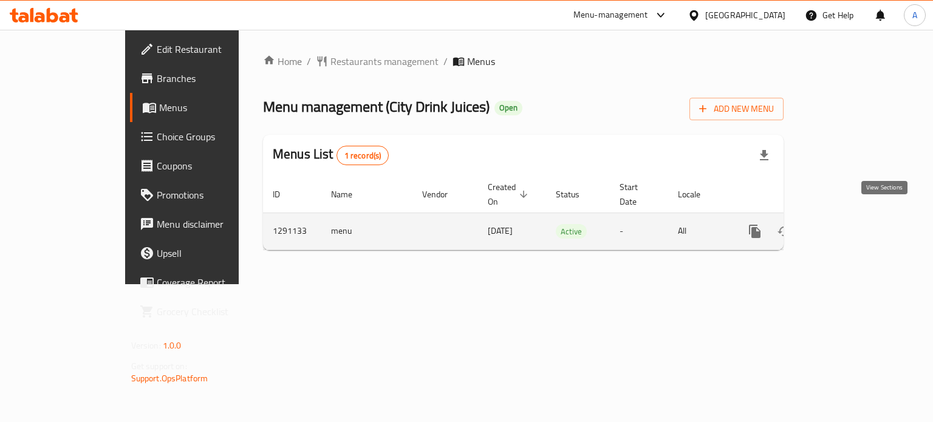
click at [848, 226] on icon "enhanced table" at bounding box center [842, 231] width 11 height 11
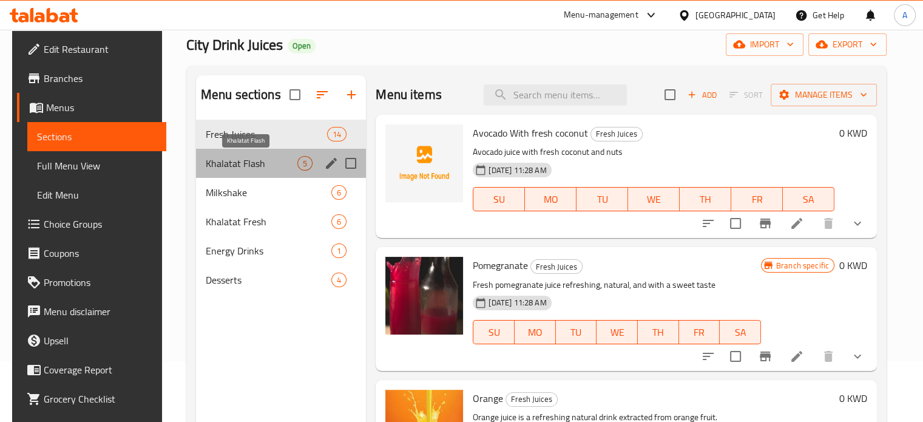
click at [259, 166] on span "Khalatat Flash" at bounding box center [252, 163] width 92 height 15
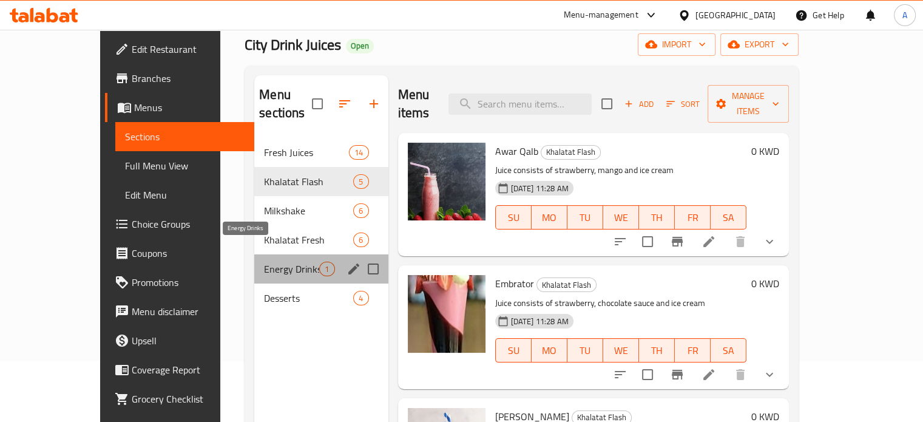
click at [264, 262] on span "Energy Drinks" at bounding box center [291, 269] width 55 height 15
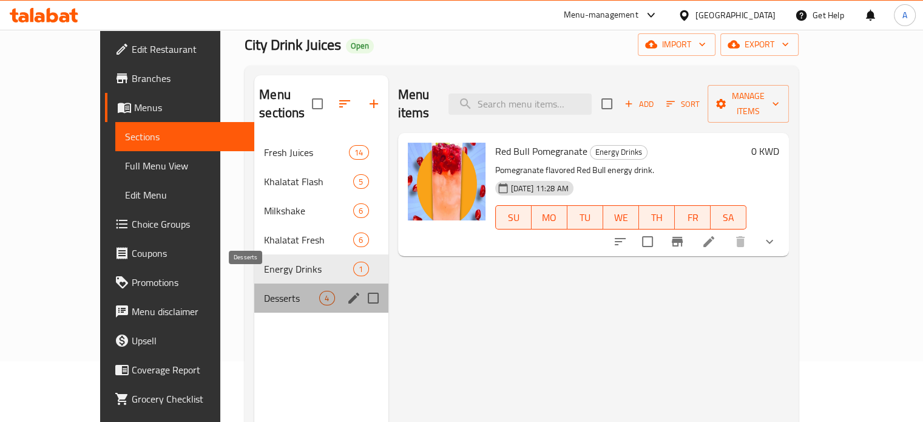
click at [264, 291] on span "Desserts" at bounding box center [291, 298] width 55 height 15
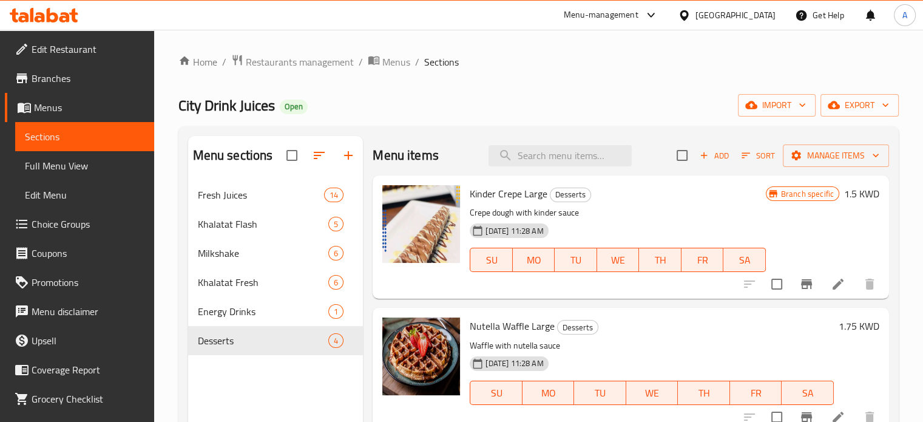
click at [68, 12] on icon at bounding box center [44, 15] width 69 height 15
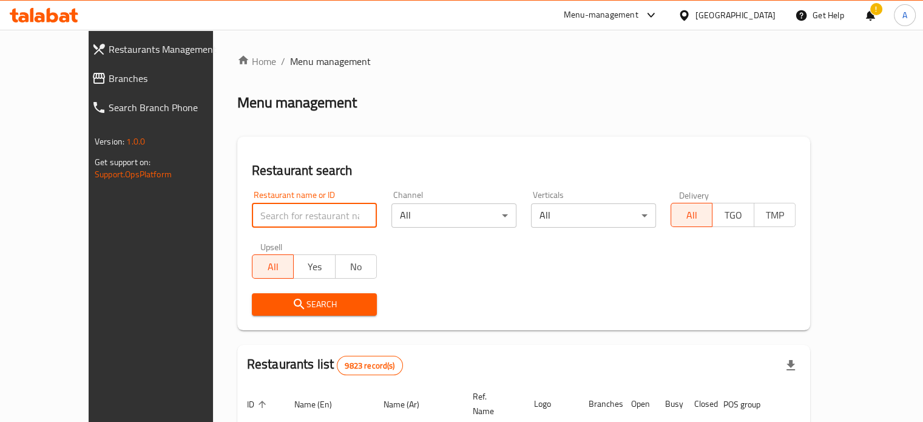
click at [288, 219] on input "search" at bounding box center [314, 215] width 125 height 24
click at [252, 220] on input "search" at bounding box center [314, 215] width 125 height 24
type input "ؤ"
type input "city drink"
click button "Search" at bounding box center [314, 304] width 125 height 22
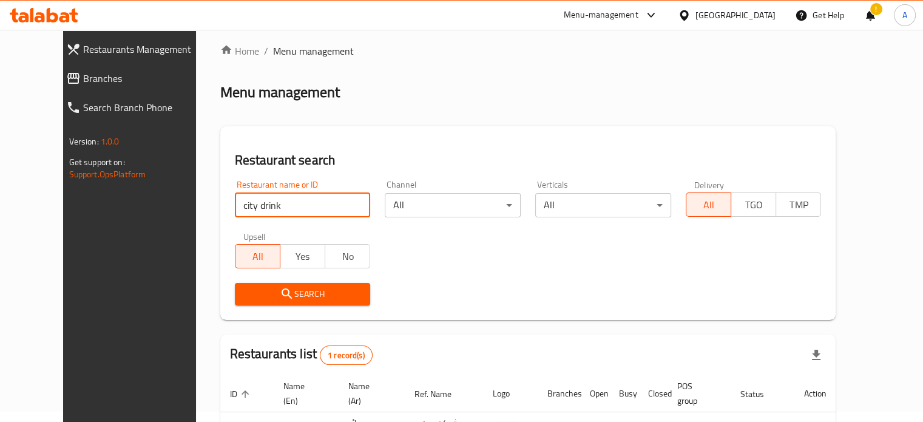
scroll to position [109, 0]
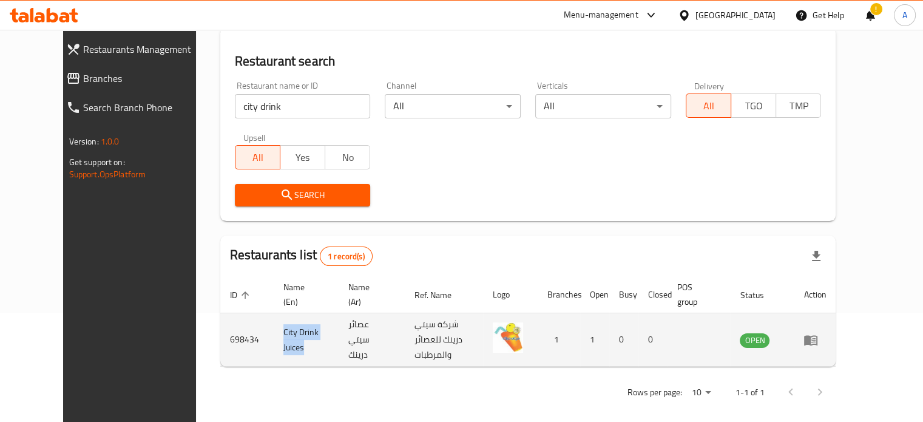
drag, startPoint x: 240, startPoint y: 327, endPoint x: 287, endPoint y: 340, distance: 48.6
click at [287, 340] on td "City Drink Juices" at bounding box center [306, 339] width 65 height 53
copy td "City Drink Juices"
click at [220, 331] on td "698434" at bounding box center [246, 339] width 53 height 53
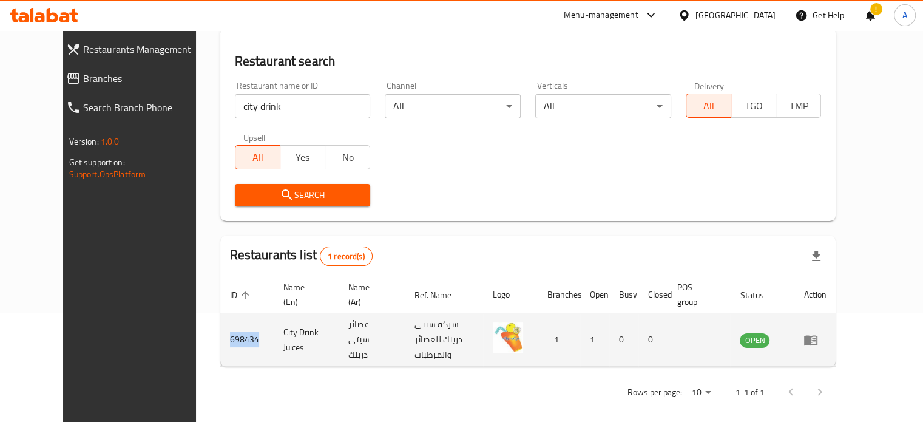
copy td "698434"
click at [818, 335] on icon "enhanced table" at bounding box center [810, 340] width 13 height 10
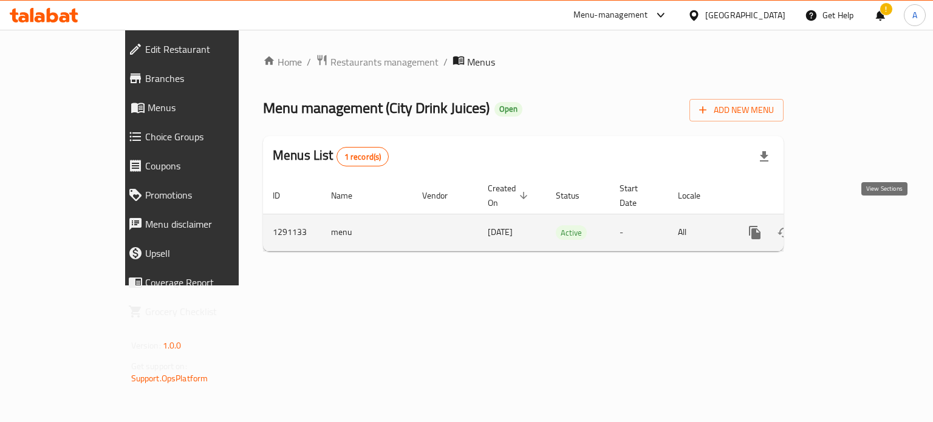
click at [848, 227] on icon "enhanced table" at bounding box center [842, 232] width 11 height 11
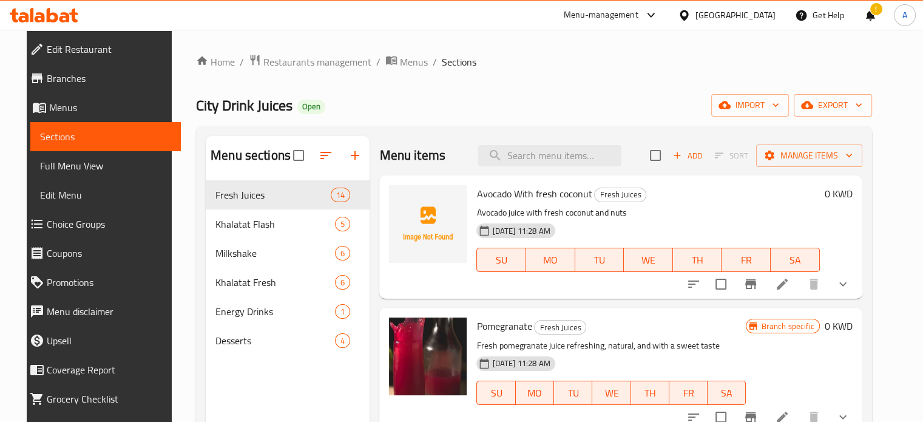
scroll to position [61, 0]
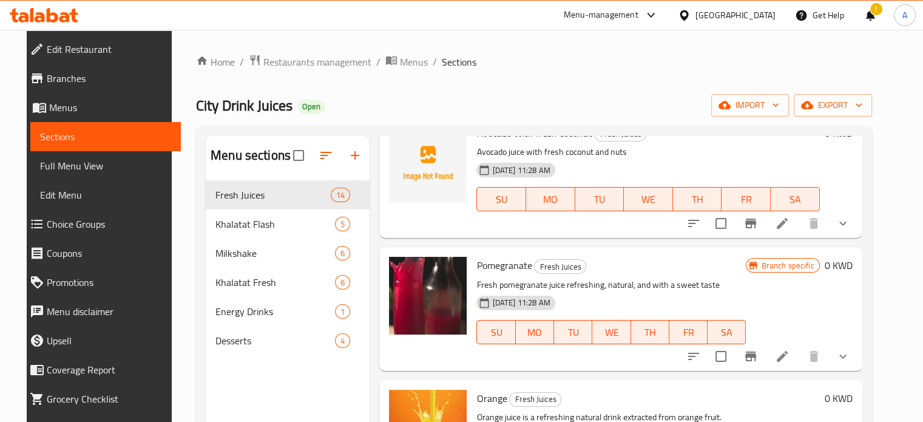
click at [59, 42] on span "Edit Restaurant" at bounding box center [109, 49] width 124 height 15
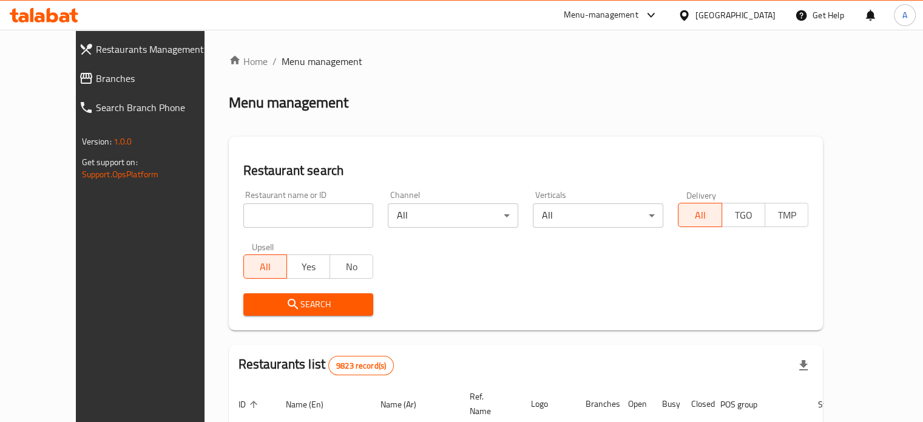
click at [277, 217] on div "Home / Menu management Menu management Restaurant search Restaurant name or ID …" at bounding box center [526, 413] width 595 height 718
drag, startPoint x: 0, startPoint y: 0, endPoint x: 277, endPoint y: 217, distance: 352.1
click at [277, 217] on input "search" at bounding box center [308, 215] width 131 height 24
type input "mataam"
click button "Search" at bounding box center [308, 304] width 131 height 22
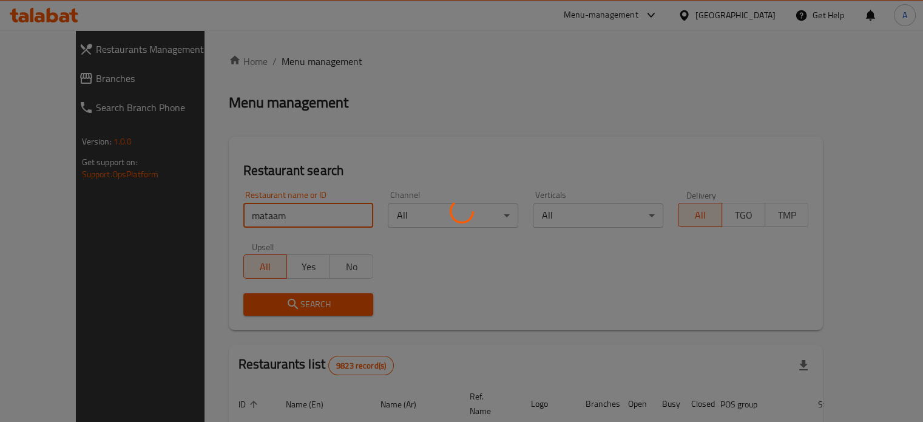
click button "Search" at bounding box center [308, 304] width 131 height 22
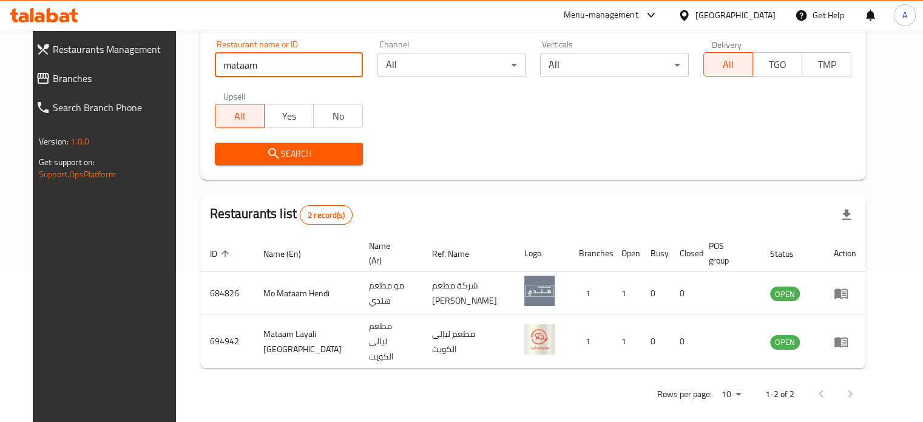
scroll to position [151, 0]
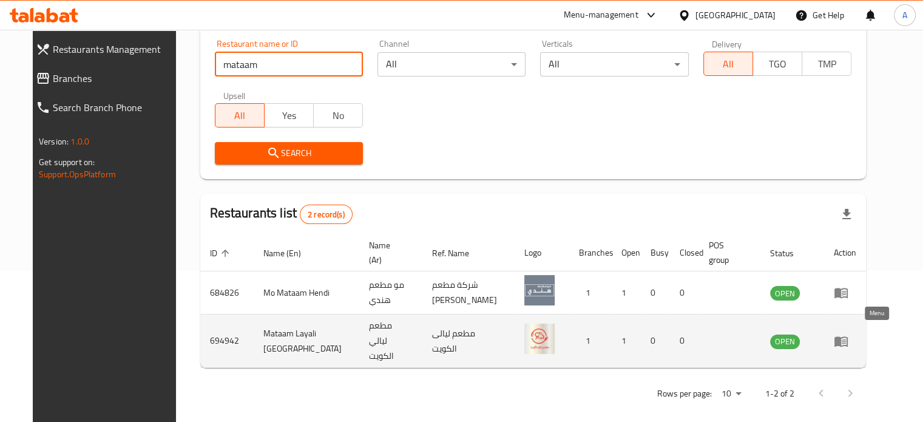
click at [849, 335] on icon "enhanced table" at bounding box center [841, 341] width 15 height 15
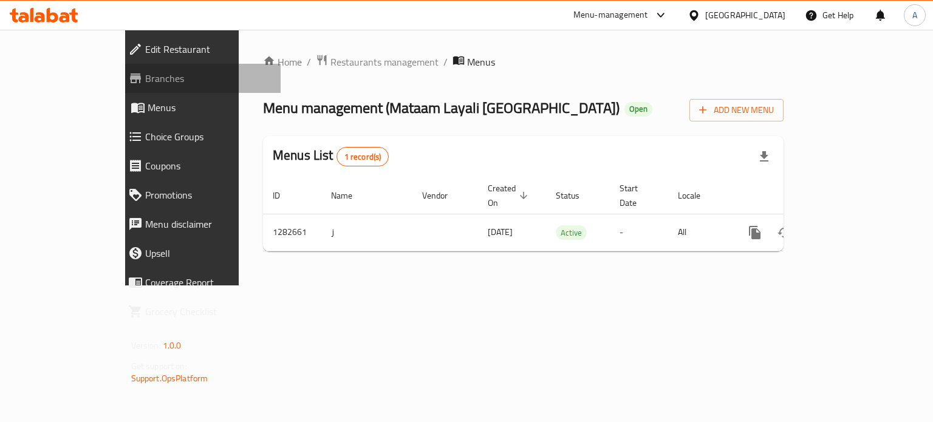
click at [145, 83] on span "Branches" at bounding box center [208, 78] width 126 height 15
